Goal: Information Seeking & Learning: Learn about a topic

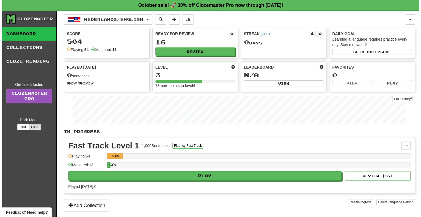
scroll to position [10, 0]
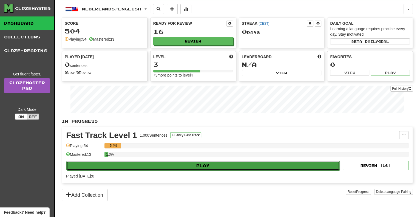
click at [197, 166] on button "Play" at bounding box center [202, 165] width 273 height 9
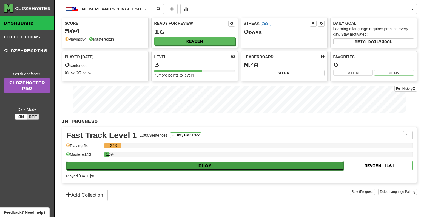
select select "**"
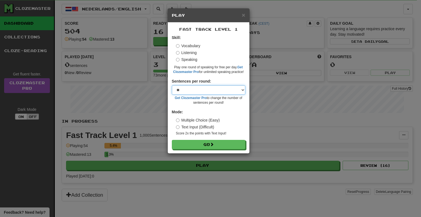
click at [213, 87] on select "* ** ** ** ** ** *** ********" at bounding box center [208, 89] width 73 height 9
click at [172, 85] on select "* ** ** ** ** ** *** ********" at bounding box center [208, 89] width 73 height 9
click at [206, 126] on label "Text Input (Difficult)" at bounding box center [195, 126] width 38 height 5
drag, startPoint x: 198, startPoint y: 120, endPoint x: 200, endPoint y: 124, distance: 4.8
click at [198, 120] on label "Multiple Choice (Easy)" at bounding box center [198, 119] width 44 height 5
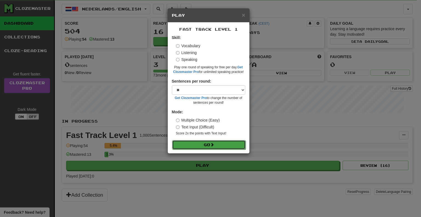
click at [199, 147] on button "Go" at bounding box center [208, 144] width 73 height 9
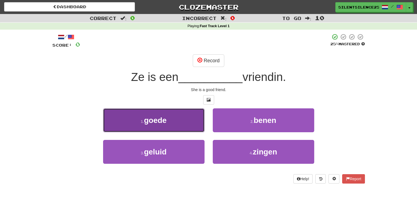
click at [147, 121] on span "goede" at bounding box center [155, 120] width 22 height 8
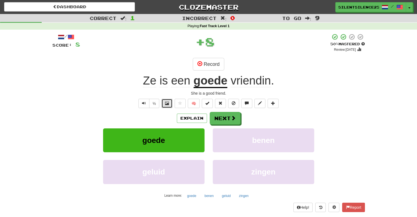
click at [167, 103] on span at bounding box center [167, 103] width 4 height 4
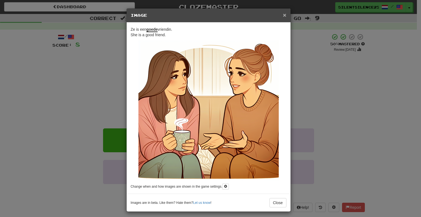
click at [283, 14] on span "×" at bounding box center [284, 15] width 3 height 6
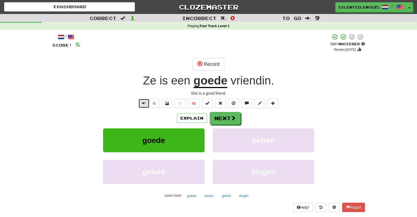
click at [146, 106] on button "Text-to-speech controls" at bounding box center [143, 103] width 11 height 9
click at [153, 105] on button "½" at bounding box center [154, 103] width 10 height 9
click at [81, 103] on div "½ 🧠" at bounding box center [208, 103] width 313 height 9
click at [209, 63] on button "Record" at bounding box center [209, 64] width 32 height 13
click at [215, 64] on button "Record" at bounding box center [209, 64] width 32 height 13
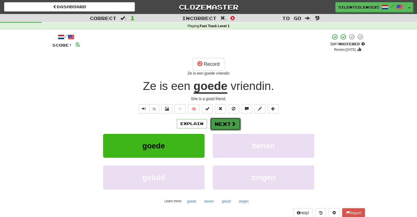
click at [233, 123] on span at bounding box center [233, 123] width 5 height 5
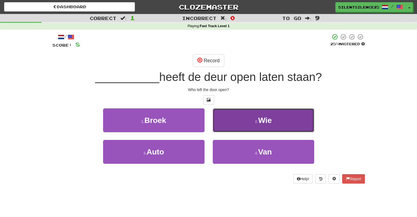
click at [258, 119] on small "2 ." at bounding box center [256, 121] width 3 height 4
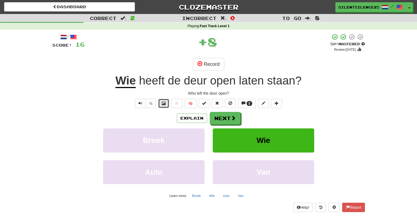
click at [167, 102] on button at bounding box center [163, 103] width 11 height 9
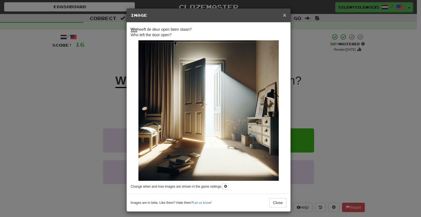
click at [283, 15] on span "×" at bounding box center [284, 15] width 3 height 6
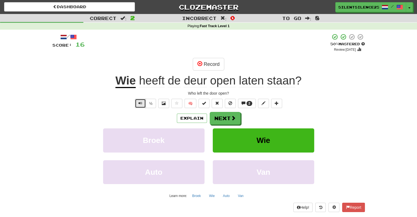
click at [140, 102] on span "Text-to-speech controls" at bounding box center [140, 103] width 4 height 4
click at [153, 102] on button "½" at bounding box center [151, 103] width 10 height 9
click at [206, 65] on button "Record" at bounding box center [209, 64] width 32 height 13
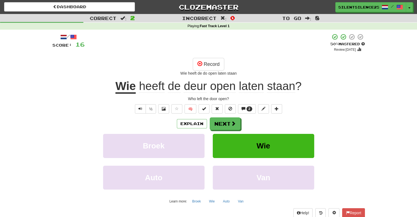
click at [192, 87] on span "deur" at bounding box center [195, 86] width 23 height 13
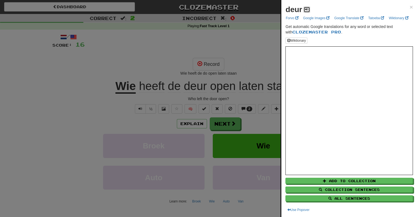
click at [308, 10] on span at bounding box center [306, 9] width 3 height 3
click at [251, 47] on div at bounding box center [208, 108] width 417 height 217
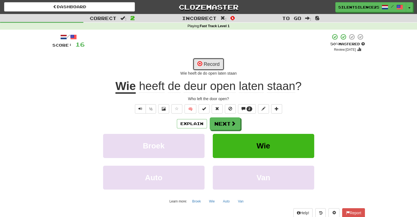
click at [203, 64] on button "Record" at bounding box center [209, 64] width 32 height 13
click at [139, 109] on span "Text-to-speech controls" at bounding box center [140, 109] width 4 height 4
click at [194, 123] on button "Explain" at bounding box center [192, 123] width 30 height 9
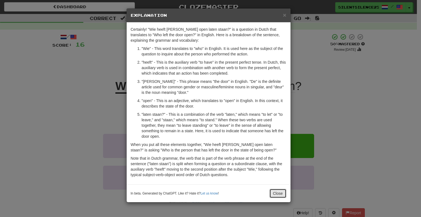
click at [274, 192] on button "Close" at bounding box center [278, 193] width 17 height 9
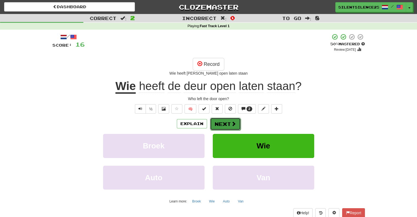
click at [235, 123] on span at bounding box center [233, 123] width 5 height 5
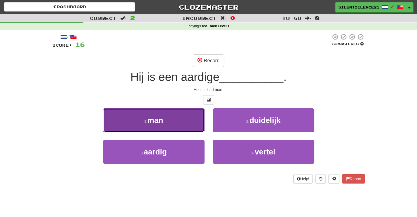
click at [178, 120] on button "1 . man" at bounding box center [153, 120] width 101 height 24
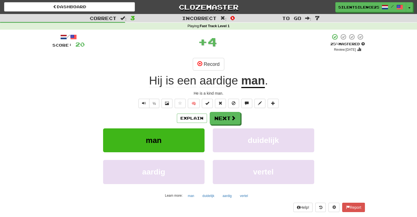
click at [209, 83] on span "aardige" at bounding box center [219, 80] width 38 height 13
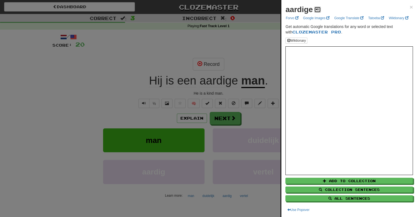
click at [318, 10] on span at bounding box center [317, 9] width 3 height 3
click at [317, 8] on span at bounding box center [317, 9] width 3 height 3
click at [261, 52] on div at bounding box center [208, 108] width 417 height 217
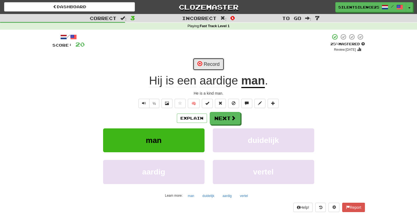
click at [202, 62] on span at bounding box center [199, 63] width 5 height 5
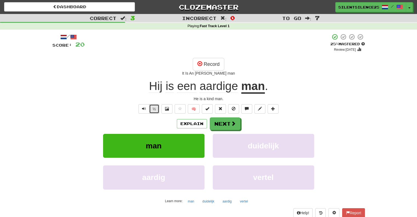
click at [155, 112] on button "½" at bounding box center [154, 108] width 10 height 9
click at [157, 108] on button "½" at bounding box center [154, 108] width 10 height 9
click at [209, 63] on button "Record" at bounding box center [209, 64] width 32 height 13
click at [212, 89] on span "aardige" at bounding box center [219, 86] width 38 height 13
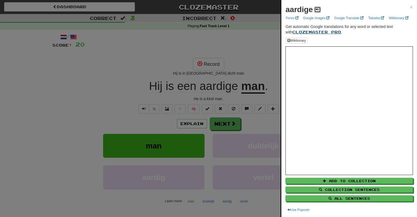
click at [317, 9] on span at bounding box center [317, 9] width 3 height 3
click at [243, 59] on div at bounding box center [208, 108] width 417 height 217
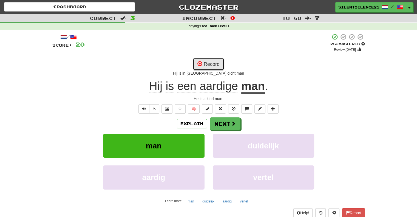
click at [203, 63] on button "Record" at bounding box center [209, 64] width 32 height 13
click at [203, 63] on button "Recording..." at bounding box center [208, 64] width 42 height 13
click at [208, 59] on button "Record" at bounding box center [209, 64] width 32 height 13
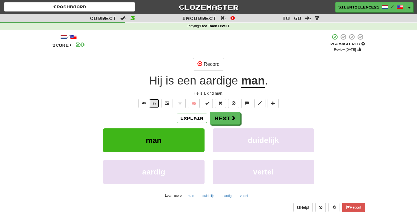
click at [155, 102] on button "½" at bounding box center [154, 103] width 10 height 9
click at [211, 64] on button "Record" at bounding box center [209, 64] width 32 height 13
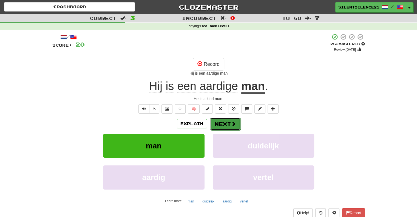
click at [225, 125] on button "Next" at bounding box center [225, 124] width 31 height 13
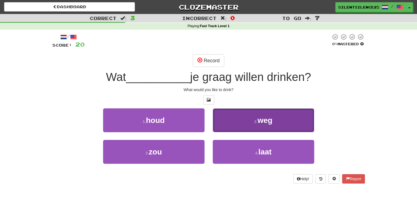
click at [260, 115] on button "2 . weg" at bounding box center [263, 120] width 101 height 24
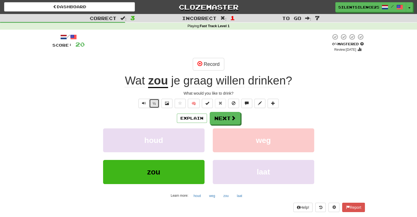
click at [155, 104] on button "½" at bounding box center [154, 103] width 10 height 9
click at [146, 103] on button "Text-to-speech controls" at bounding box center [143, 103] width 11 height 9
click at [168, 104] on span at bounding box center [167, 103] width 4 height 4
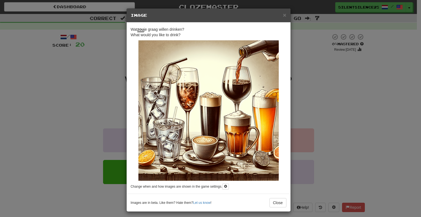
click at [281, 15] on h5 "Image" at bounding box center [209, 15] width 156 height 5
click at [283, 15] on span "×" at bounding box center [284, 15] width 3 height 6
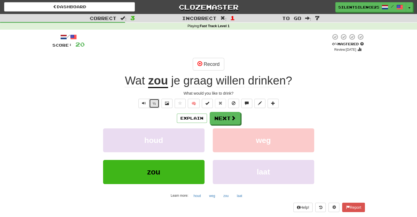
click at [154, 101] on button "½" at bounding box center [154, 103] width 10 height 9
click at [133, 82] on span "Wat" at bounding box center [135, 80] width 20 height 13
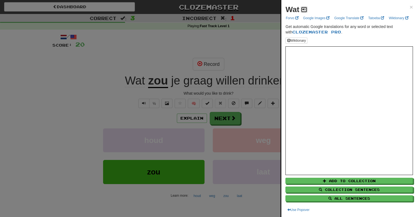
click at [304, 8] on span at bounding box center [303, 9] width 3 height 3
click at [155, 82] on div at bounding box center [208, 108] width 417 height 217
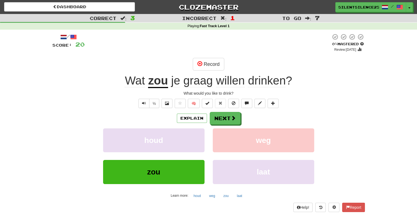
click at [160, 83] on u "zou" at bounding box center [158, 81] width 20 height 14
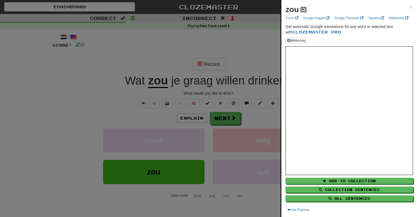
click at [302, 8] on span at bounding box center [303, 9] width 3 height 3
click at [176, 81] on div at bounding box center [208, 108] width 417 height 217
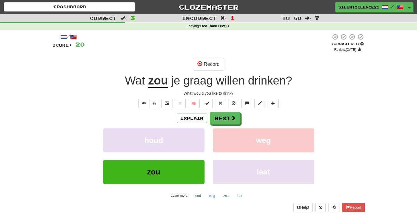
click at [175, 81] on span "je" at bounding box center [175, 80] width 9 height 13
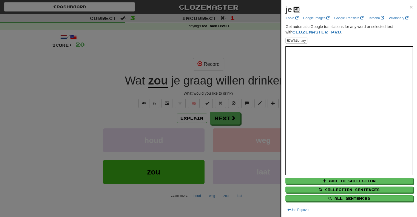
click at [295, 9] on span at bounding box center [296, 9] width 3 height 3
click at [197, 81] on div at bounding box center [208, 108] width 417 height 217
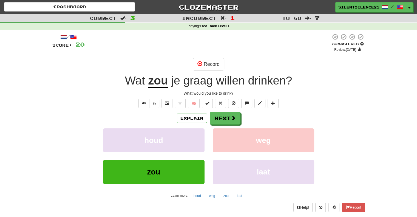
click at [203, 82] on span "graag" at bounding box center [197, 80] width 29 height 13
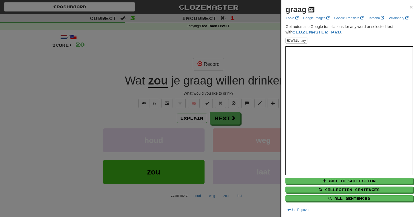
click at [311, 8] on span at bounding box center [311, 9] width 3 height 3
click at [227, 82] on div at bounding box center [208, 108] width 417 height 217
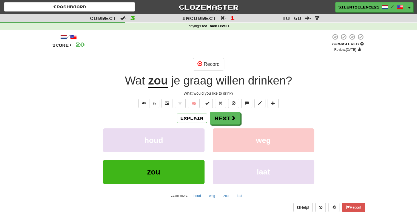
click at [231, 82] on span "willen" at bounding box center [230, 80] width 29 height 13
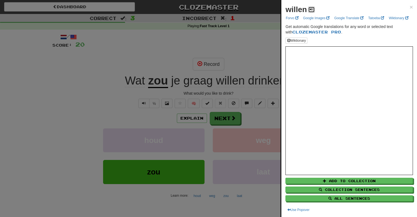
click at [311, 9] on span at bounding box center [311, 9] width 3 height 3
drag, startPoint x: 260, startPoint y: 80, endPoint x: 258, endPoint y: 86, distance: 6.3
click at [260, 80] on div at bounding box center [208, 108] width 417 height 217
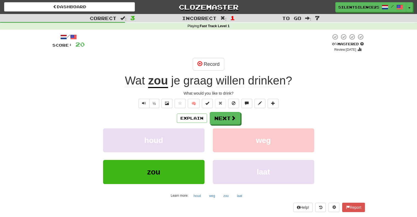
click at [275, 81] on span "drinken" at bounding box center [267, 80] width 38 height 13
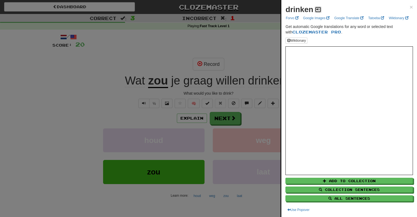
click at [318, 9] on span at bounding box center [317, 9] width 3 height 3
click at [316, 8] on span at bounding box center [317, 9] width 3 height 3
click at [257, 55] on div at bounding box center [208, 108] width 417 height 217
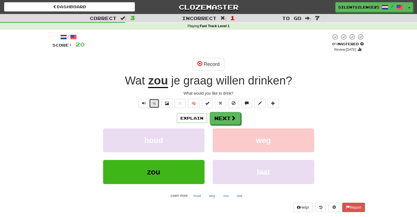
click at [156, 101] on button "½" at bounding box center [154, 103] width 10 height 9
click at [192, 117] on button "Explain" at bounding box center [192, 118] width 30 height 9
